Goal: Transaction & Acquisition: Purchase product/service

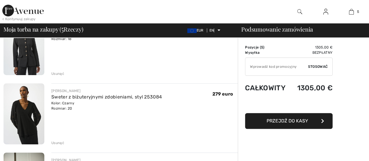
scroll to position [58, 0]
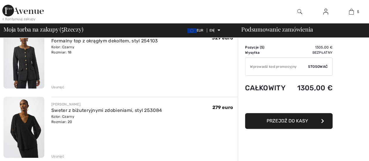
click at [55, 88] on font "Usunąć" at bounding box center [57, 87] width 13 height 4
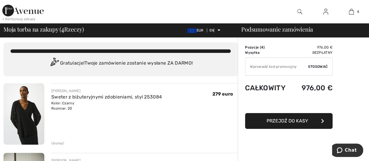
scroll to position [0, 0]
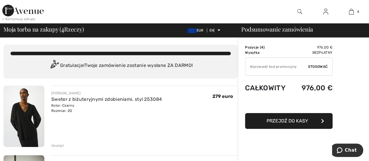
click at [27, 108] on img at bounding box center [24, 116] width 41 height 61
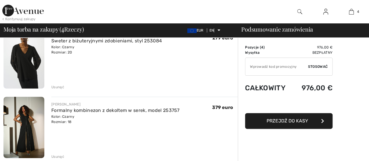
click at [58, 86] on font "Usunąć" at bounding box center [57, 87] width 13 height 4
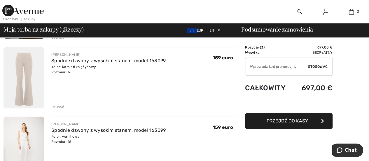
scroll to position [107, 0]
click at [266, 71] on input "TEXT" at bounding box center [276, 67] width 63 height 18
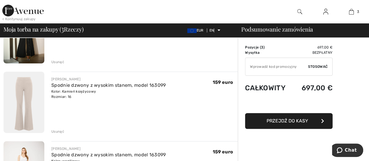
scroll to position [0, 0]
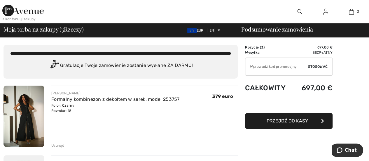
click at [18, 11] on img at bounding box center [22, 11] width 41 height 12
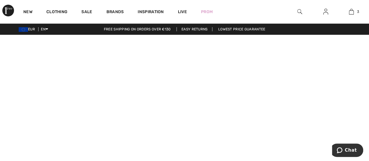
scroll to position [29, 0]
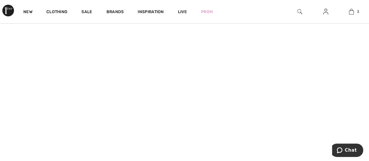
click at [324, 11] on img at bounding box center [325, 11] width 5 height 7
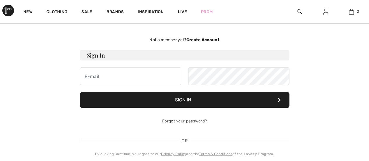
scroll to position [29, 0]
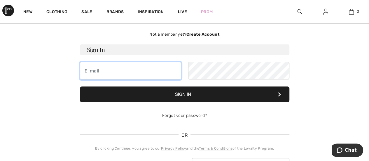
click at [122, 76] on input "email" at bounding box center [130, 71] width 101 height 18
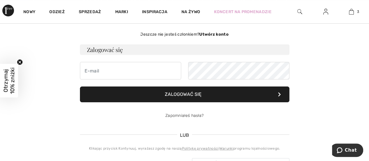
click at [186, 92] on font "Zalogować się" at bounding box center [183, 94] width 37 height 6
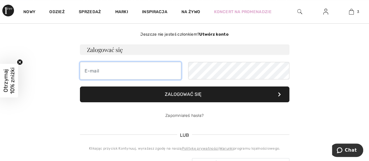
click at [132, 74] on input "email" at bounding box center [130, 71] width 101 height 18
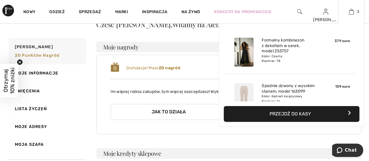
click at [295, 114] on font "Przejdź do kasy" at bounding box center [290, 114] width 41 height 6
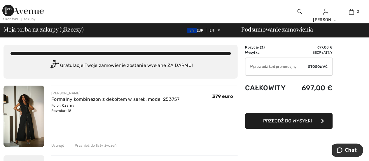
click at [293, 122] on font "Przejdź do wysyłki" at bounding box center [287, 121] width 49 height 6
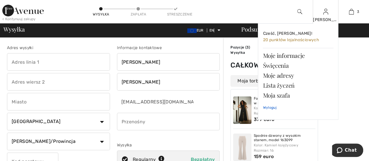
click at [276, 106] on font "Wyloguj" at bounding box center [269, 107] width 13 height 4
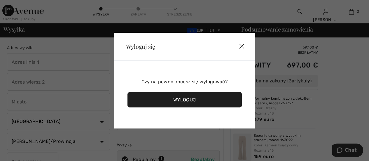
drag, startPoint x: 210, startPoint y: 100, endPoint x: 217, endPoint y: 93, distance: 9.1
click at [212, 99] on div "Wyloguj" at bounding box center [184, 99] width 114 height 15
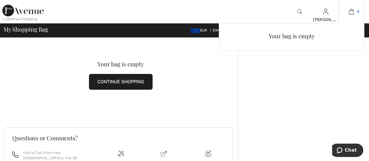
click at [351, 9] on img at bounding box center [351, 11] width 5 height 7
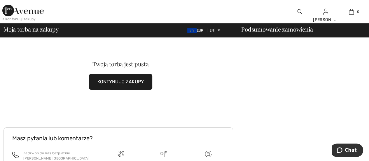
click at [5, 18] on font "< Kontynuuj zakupy" at bounding box center [18, 19] width 33 height 4
click at [2, 19] on font "< Kontynuuj zakupy" at bounding box center [18, 19] width 33 height 4
